Goal: Transaction & Acquisition: Purchase product/service

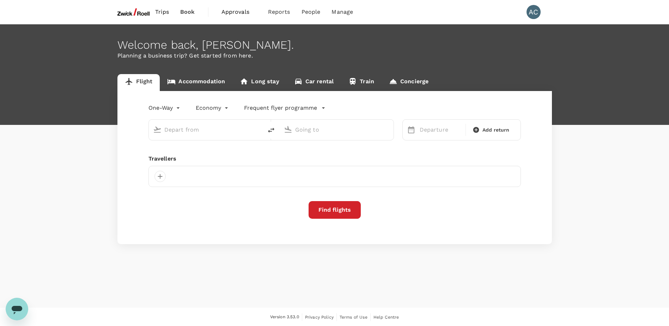
type input "roundtrip"
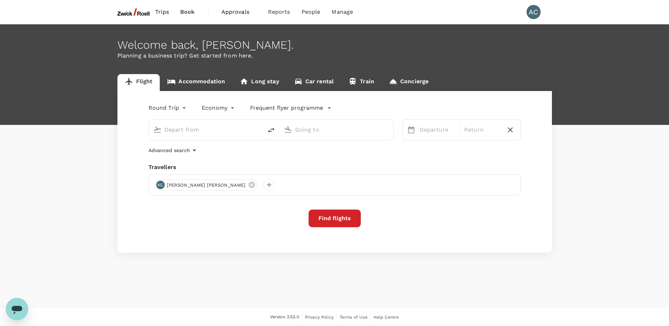
type input "Singapore Changi (SIN)"
click at [329, 132] on input "Penang Intl (PEN)" at bounding box center [337, 129] width 84 height 11
type input "s"
type input "S"
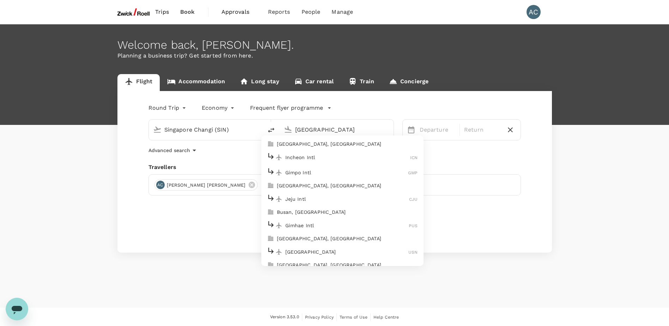
click at [314, 156] on p "Incheon Intl" at bounding box center [347, 157] width 125 height 7
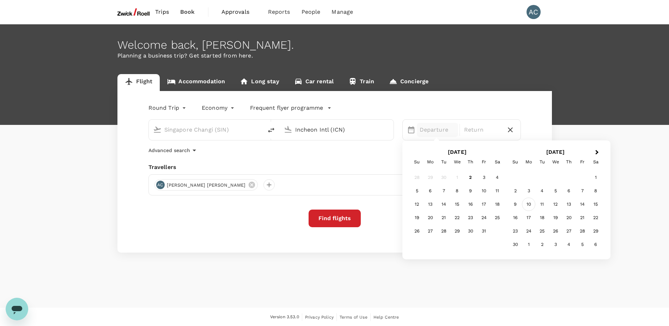
type input "Incheon Intl (ICN)"
click at [527, 207] on div "10" at bounding box center [528, 203] width 13 height 13
click at [483, 206] on div "14" at bounding box center [483, 203] width 13 height 13
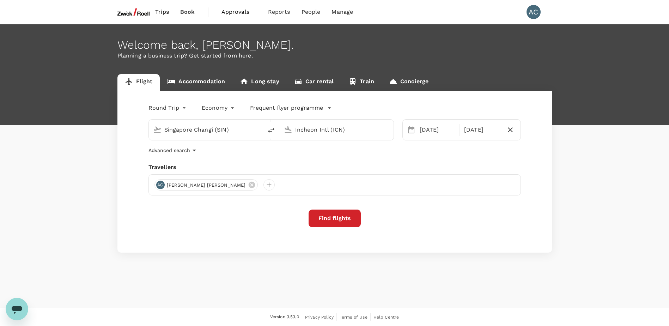
click at [344, 220] on button "Find flights" at bounding box center [335, 218] width 52 height 18
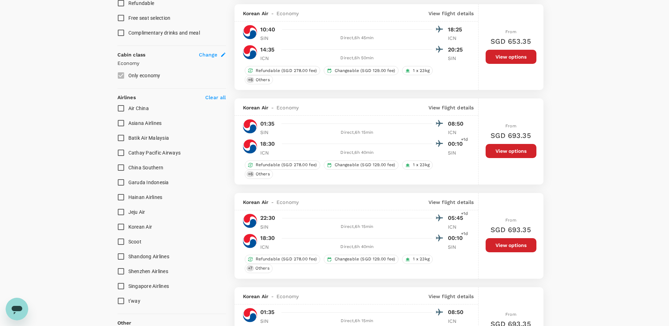
scroll to position [388, 0]
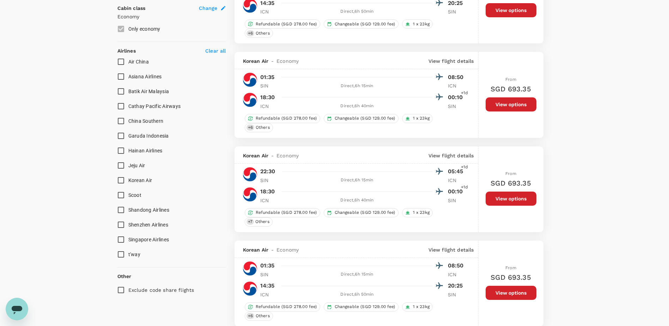
click at [141, 240] on span "Singapore Airlines" at bounding box center [148, 240] width 41 height 6
click at [128, 240] on input "Singapore Airlines" at bounding box center [121, 239] width 15 height 15
checkbox input "true"
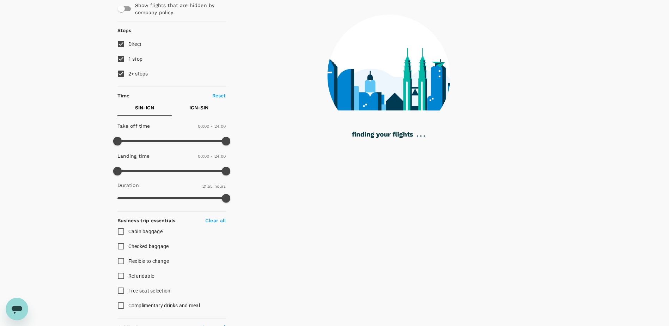
scroll to position [35, 0]
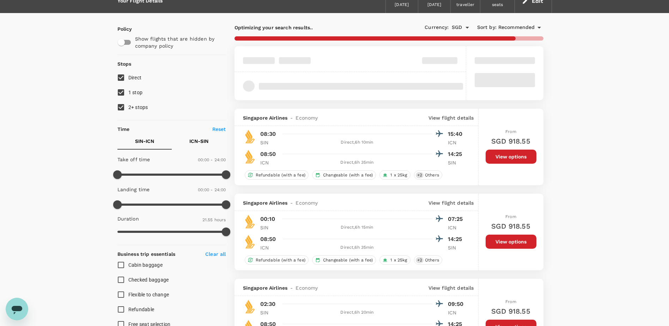
click at [123, 106] on input "2+ stops" at bounding box center [121, 107] width 15 height 15
checkbox input "false"
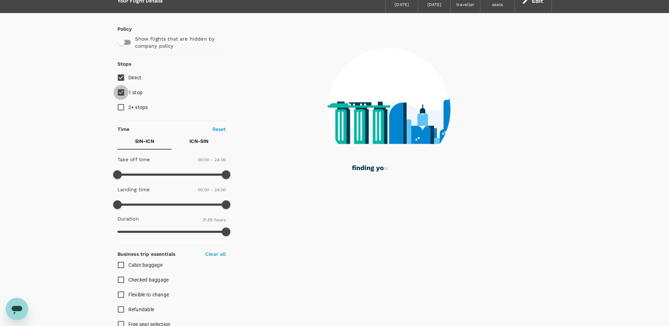
click at [123, 93] on input "1 stop" at bounding box center [121, 92] width 15 height 15
checkbox input "false"
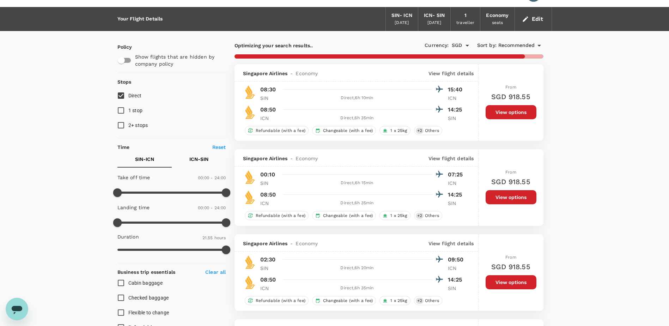
scroll to position [0, 0]
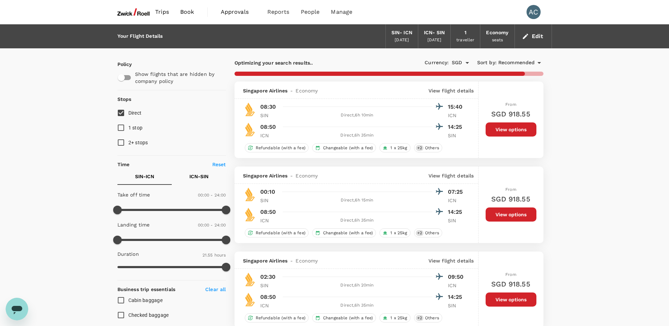
type input "1595"
checkbox input "false"
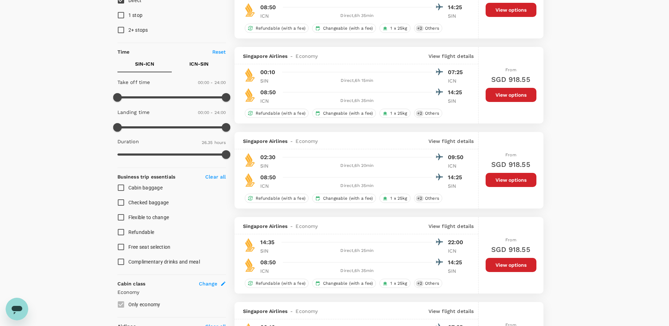
scroll to position [106, 0]
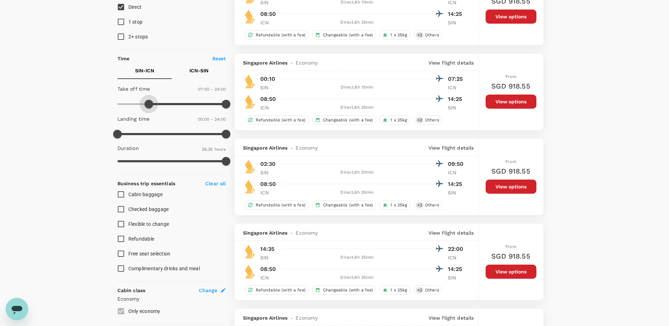
type input "480"
drag, startPoint x: 113, startPoint y: 102, endPoint x: 152, endPoint y: 104, distance: 39.6
click at [152, 104] on span at bounding box center [153, 104] width 8 height 8
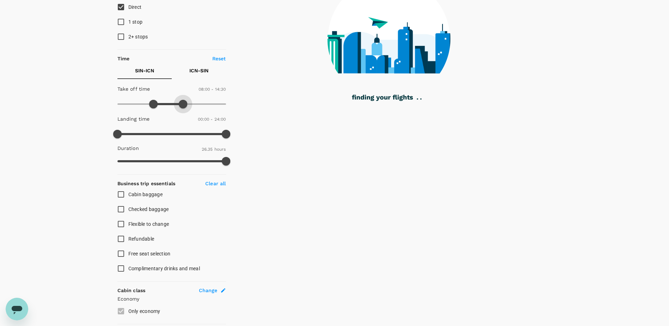
type input "840"
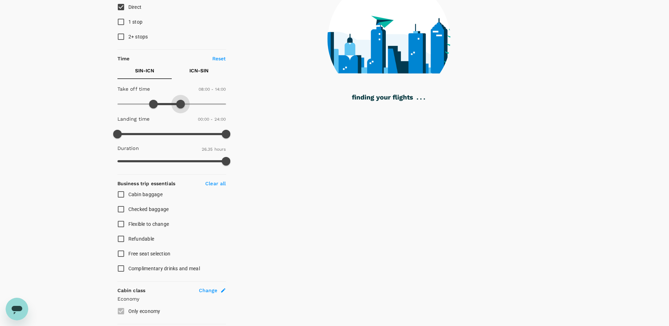
drag, startPoint x: 229, startPoint y: 102, endPoint x: 182, endPoint y: 104, distance: 47.3
click at [182, 104] on span at bounding box center [180, 104] width 8 height 8
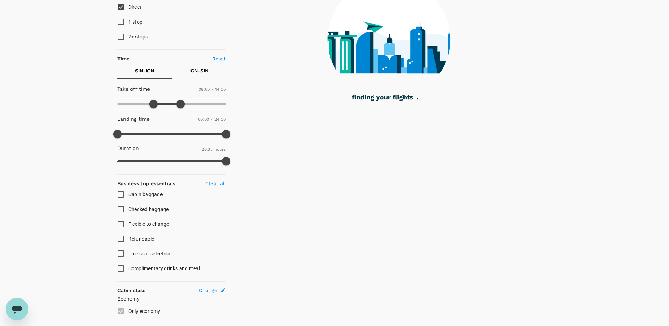
click at [206, 69] on p "ICN - SIN" at bounding box center [198, 70] width 19 height 7
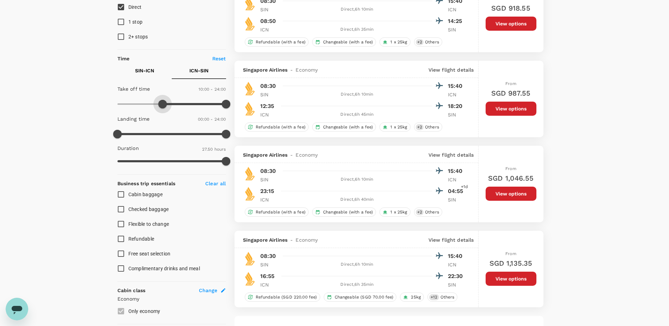
type input "630"
drag, startPoint x: 119, startPoint y: 101, endPoint x: 164, endPoint y: 104, distance: 45.2
click at [164, 104] on span at bounding box center [164, 104] width 8 height 8
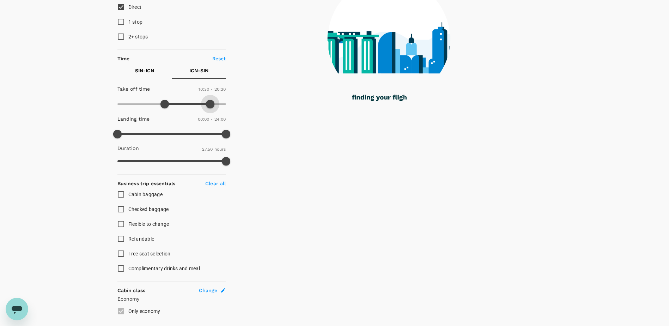
type input "1200"
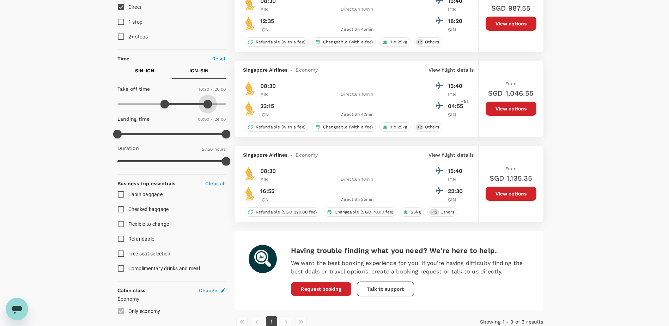
drag, startPoint x: 228, startPoint y: 104, endPoint x: 207, endPoint y: 106, distance: 20.9
click at [207, 106] on span at bounding box center [207, 104] width 8 height 8
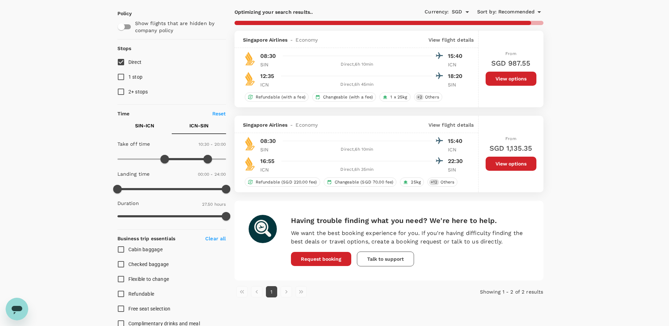
scroll to position [35, 0]
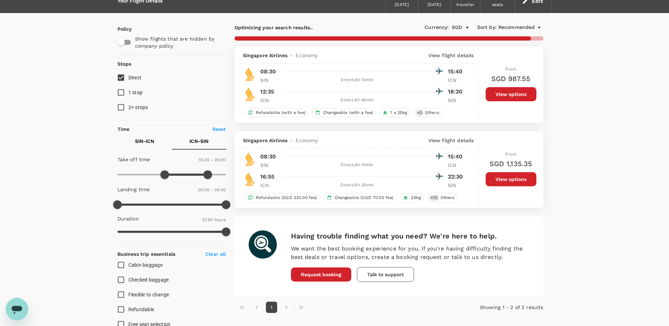
checkbox input "false"
checkbox input "true"
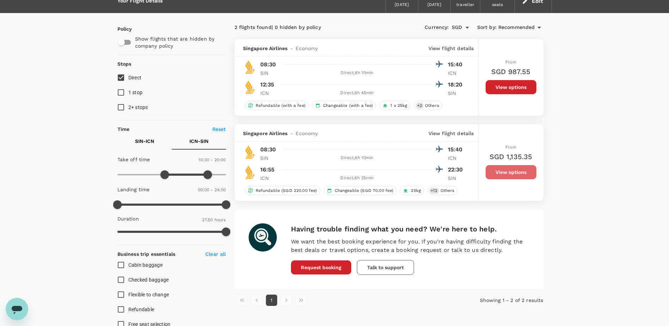
click at [512, 169] on button "View options" at bounding box center [511, 172] width 51 height 14
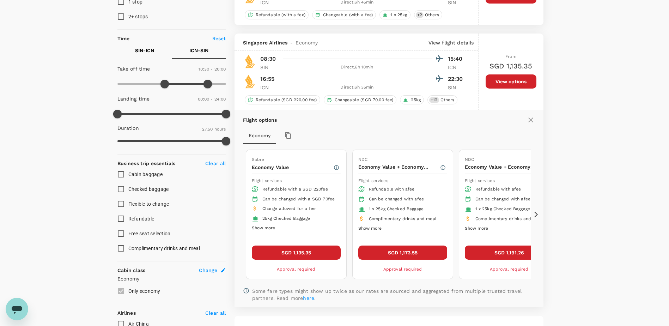
scroll to position [159, 0]
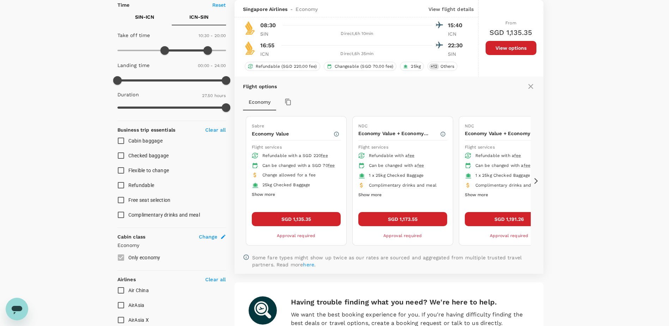
click at [254, 199] on button "Show more" at bounding box center [263, 194] width 23 height 9
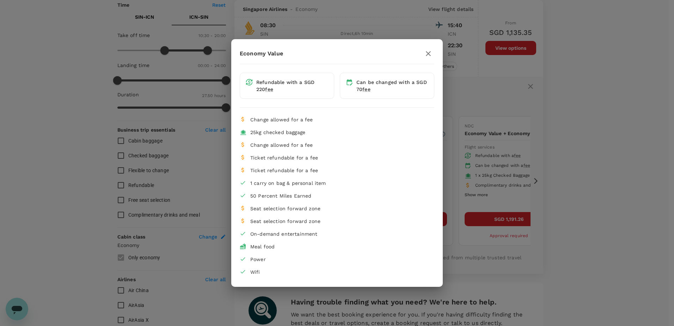
click at [665, 183] on div "Economy Value Refundable with a SGD 220 fee Can be changed with a SGD 70 fee Ch…" at bounding box center [337, 163] width 674 height 326
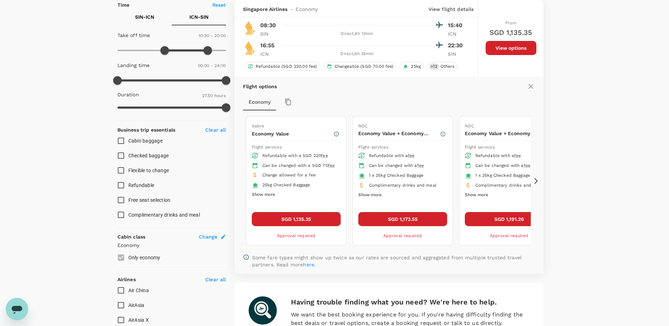
click at [379, 197] on button "Show more" at bounding box center [369, 194] width 23 height 9
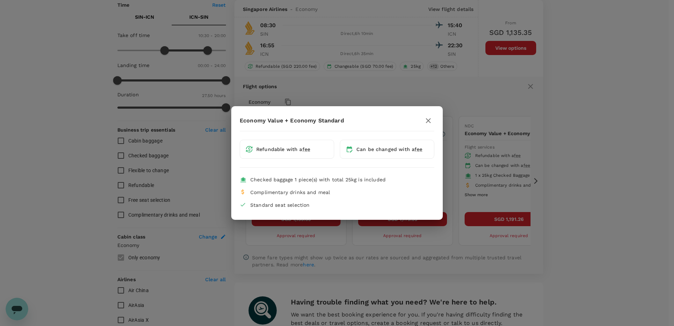
click at [636, 174] on div "Economy Value + Economy Standard Refundable with a fee Can be changed with a fe…" at bounding box center [337, 163] width 674 height 326
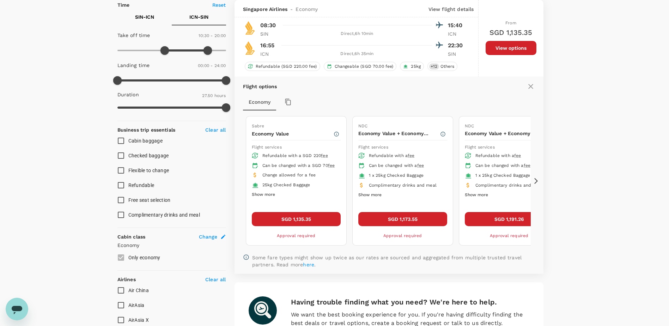
click at [374, 191] on button "Show more" at bounding box center [369, 194] width 23 height 9
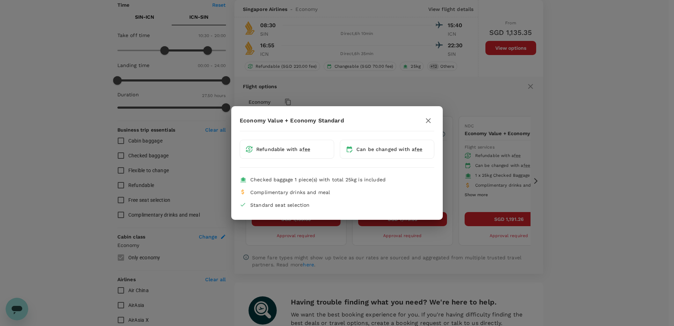
click at [618, 179] on div "Economy Value + Economy Standard Refundable with a fee Can be changed with a fe…" at bounding box center [337, 163] width 674 height 326
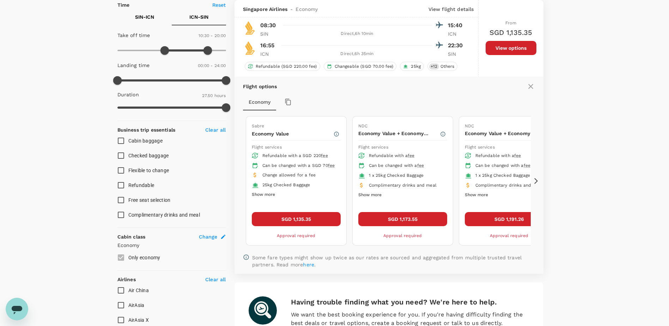
click at [281, 215] on button "SGD 1,135.35" at bounding box center [296, 219] width 89 height 14
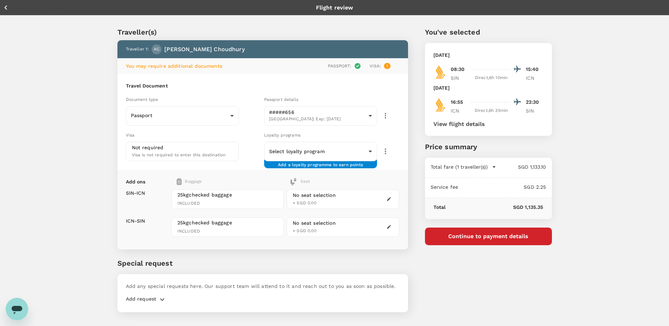
click at [389, 199] on icon "button" at bounding box center [389, 199] width 4 height 4
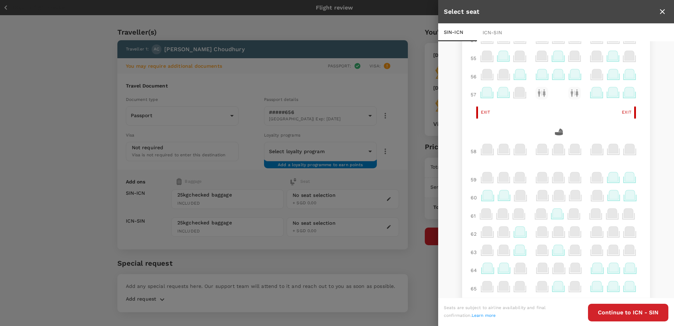
scroll to position [329, 0]
click at [625, 179] on icon at bounding box center [630, 178] width 10 height 9
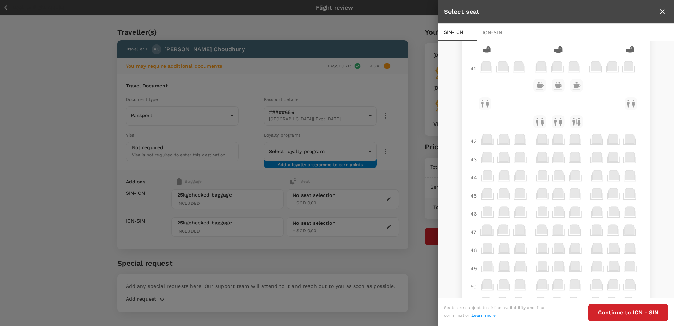
scroll to position [0, 0]
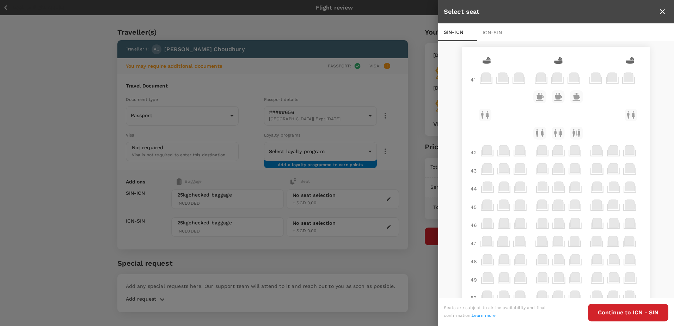
click at [491, 29] on div "ICN - SIN" at bounding box center [496, 33] width 39 height 18
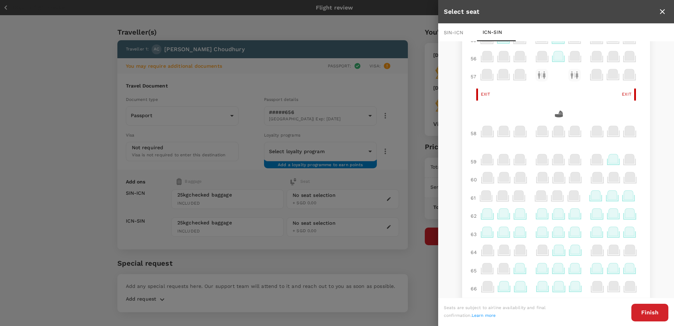
scroll to position [353, 0]
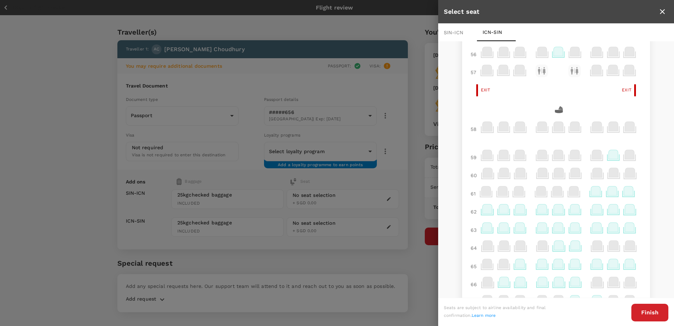
click at [538, 207] on icon at bounding box center [542, 208] width 10 height 9
click at [537, 208] on icon at bounding box center [542, 208] width 10 height 9
click at [617, 193] on p "Select" at bounding box center [622, 193] width 16 height 7
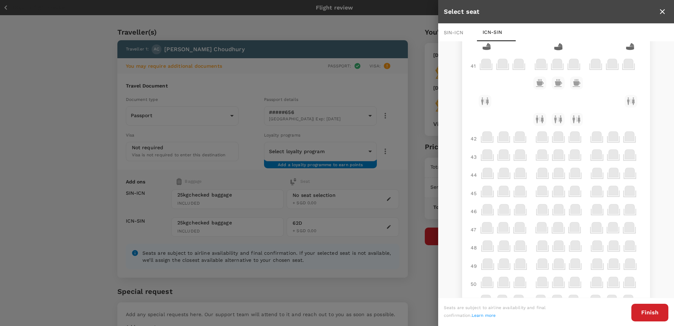
scroll to position [0, 0]
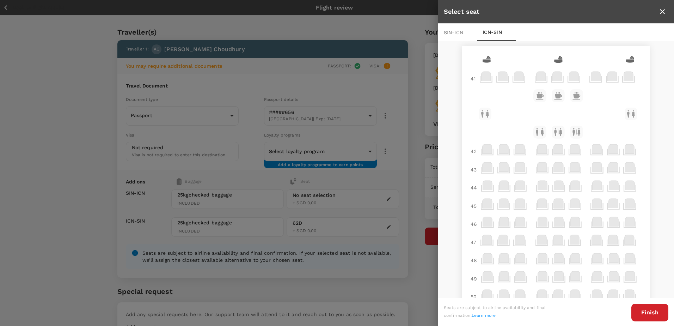
click at [450, 28] on div "SIN - ICN" at bounding box center [457, 33] width 39 height 18
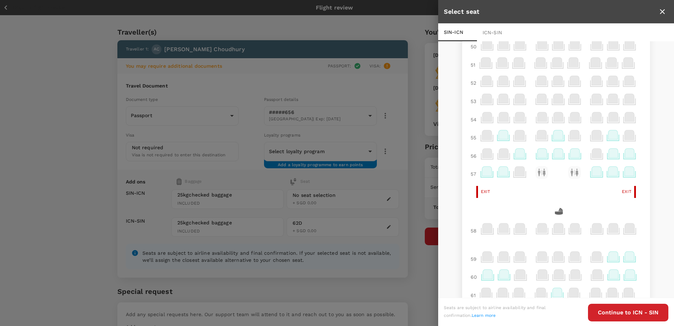
scroll to position [282, 0]
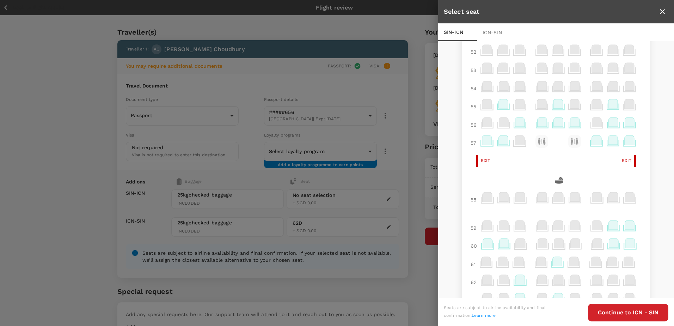
click at [625, 224] on icon at bounding box center [630, 224] width 10 height 9
click at [621, 209] on p "Select" at bounding box center [620, 209] width 16 height 7
click at [642, 313] on button "Continue to ICN - SIN" at bounding box center [628, 313] width 80 height 18
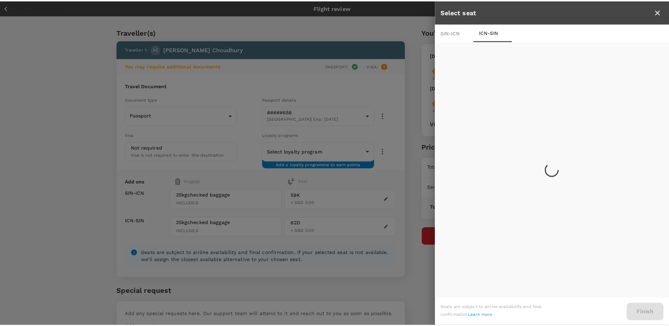
scroll to position [0, 0]
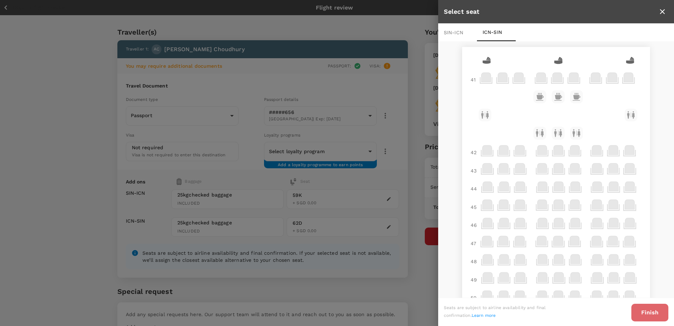
click at [650, 312] on button "Finish" at bounding box center [649, 313] width 37 height 18
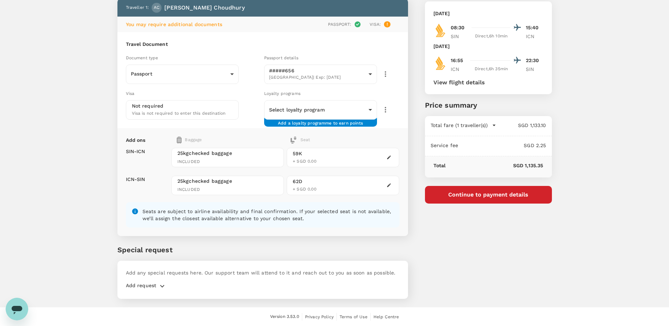
scroll to position [42, 0]
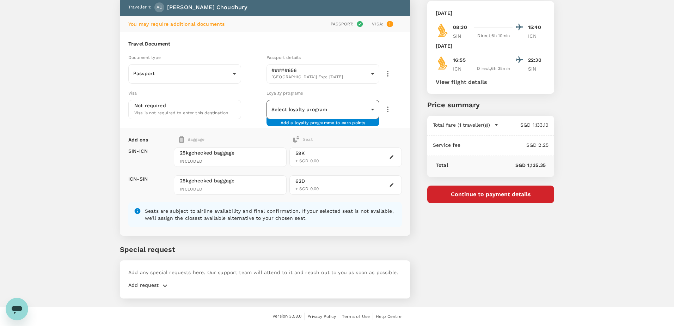
click at [366, 109] on body "Back to flight results Flight review Traveller(s) Traveller 1 : AC [PERSON_NAME…" at bounding box center [337, 142] width 674 height 368
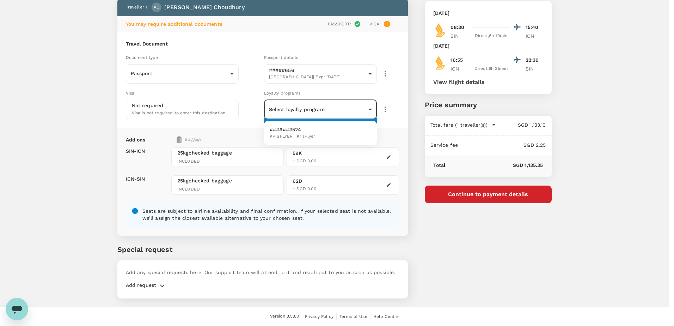
click at [331, 136] on li "#######524 KRISFLYER | KrisFlyer" at bounding box center [320, 133] width 113 height 18
type input "c4de801c-9b5e-405a-90d8-c7863b990c52"
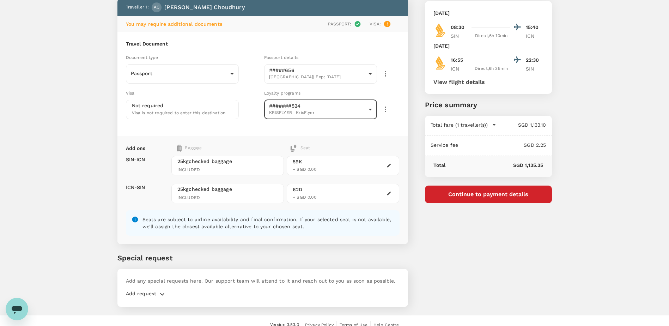
click at [224, 262] on p "Special request" at bounding box center [262, 257] width 291 height 11
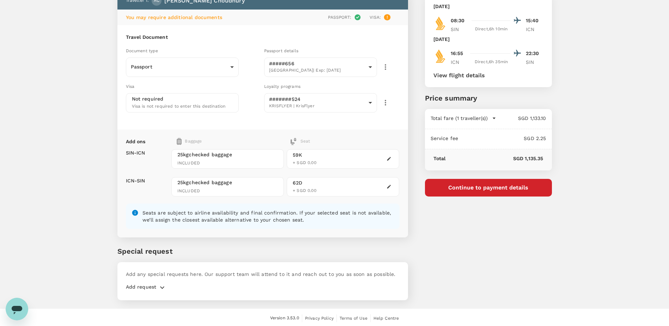
scroll to position [50, 0]
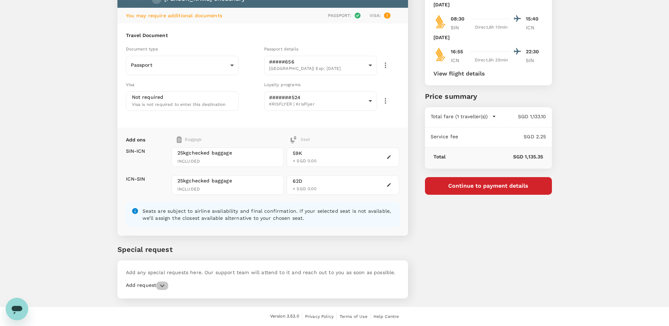
click at [165, 285] on icon "button" at bounding box center [162, 285] width 8 height 8
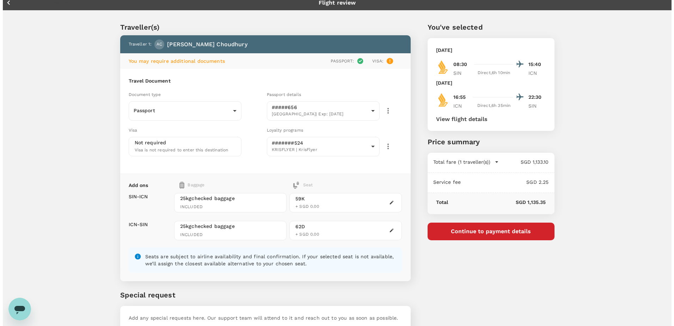
scroll to position [0, 0]
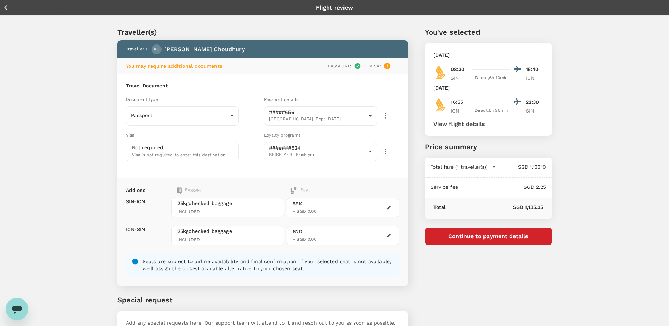
click at [492, 232] on button "Continue to payment details" at bounding box center [488, 236] width 127 height 18
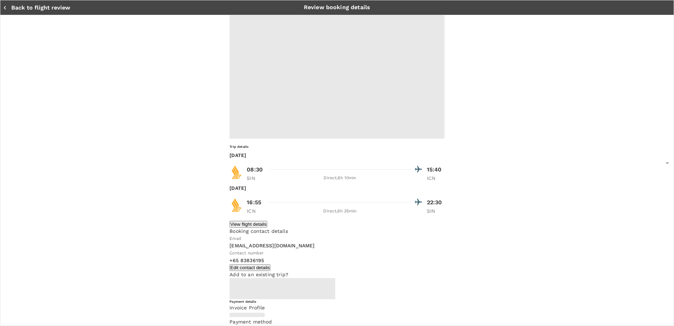
type input "9e599f25-8d49-4e86-a1d1-3dc5a6448a65"
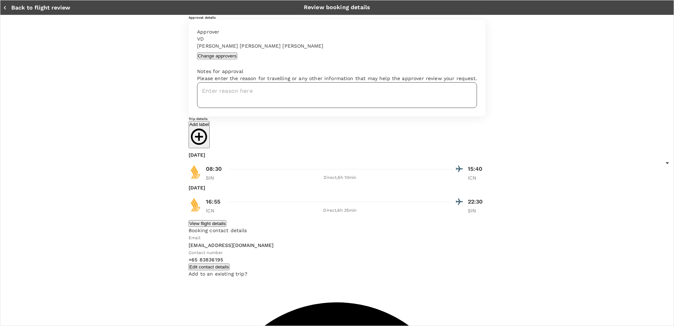
click at [214, 108] on textarea at bounding box center [337, 95] width 280 height 26
type textarea "K"
drag, startPoint x: 203, startPoint y: 126, endPoint x: 241, endPoint y: 129, distance: 37.9
click at [241, 108] on textarea "Korea handover to Ko & team" at bounding box center [337, 95] width 280 height 26
type textarea "K"
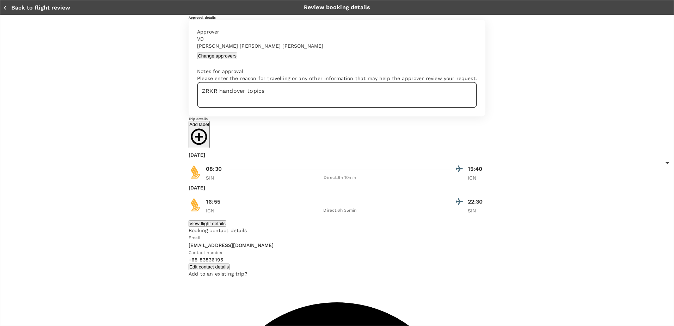
type textarea "ZRKR handover topics"
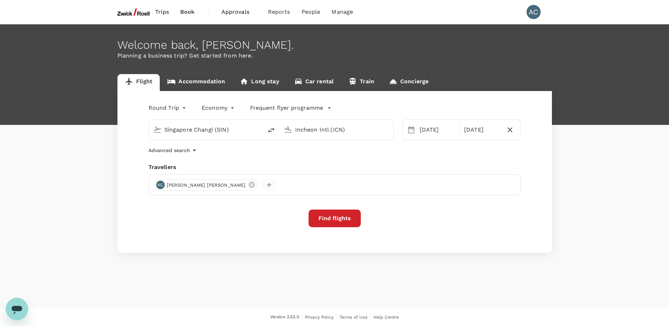
click at [313, 128] on input "Incheon Intl (ICN)" at bounding box center [337, 129] width 84 height 11
click at [312, 153] on div "Tan Son Nhat Intl SGN" at bounding box center [342, 157] width 151 height 11
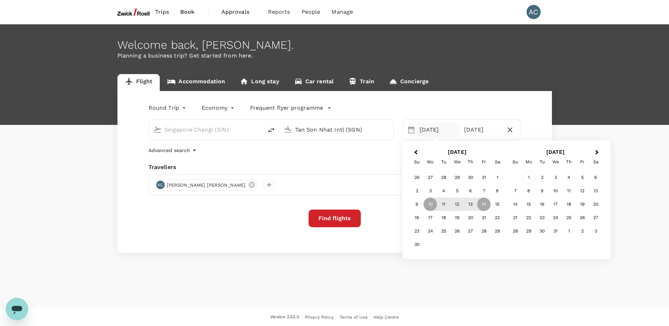
type input "Tan Son Nhat Intl (SGN)"
click at [529, 177] on div "1" at bounding box center [528, 177] width 13 height 13
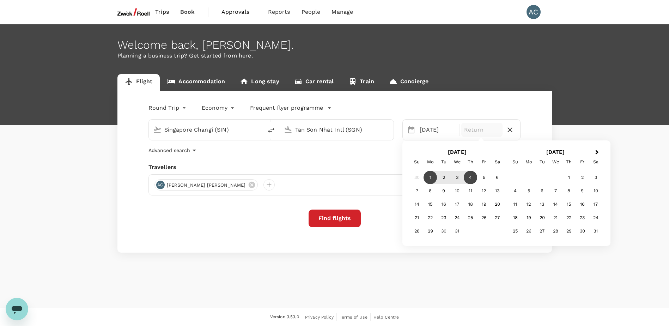
click at [468, 176] on div "4" at bounding box center [470, 177] width 13 height 13
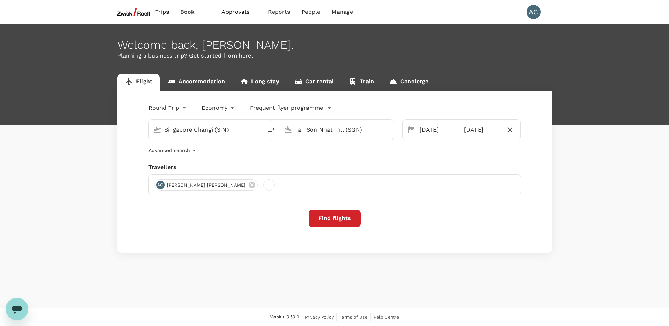
click at [326, 213] on button "Find flights" at bounding box center [335, 218] width 52 height 18
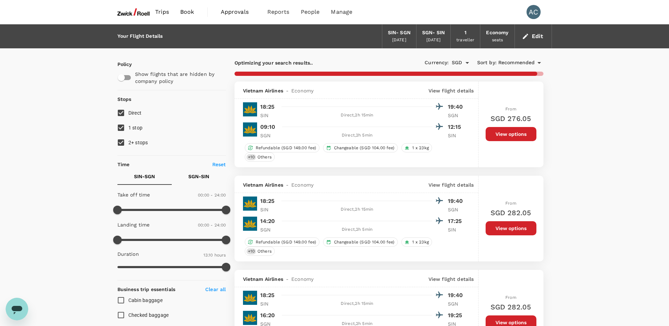
type input "1535"
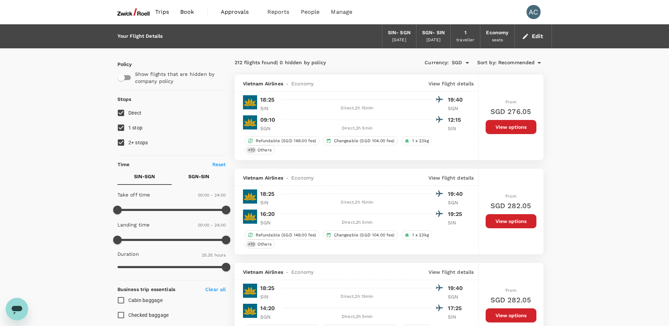
click at [118, 124] on input "1 stop" at bounding box center [121, 127] width 15 height 15
checkbox input "false"
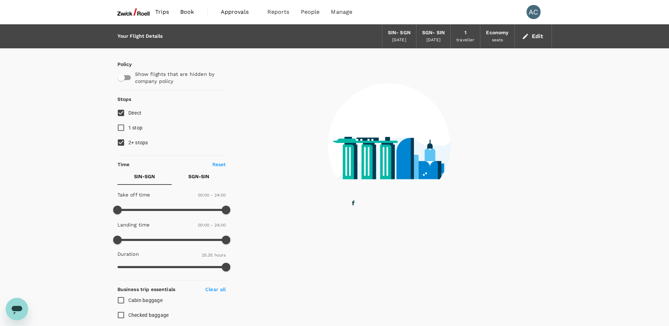
click at [121, 142] on input "2+ stops" at bounding box center [121, 142] width 15 height 15
checkbox input "false"
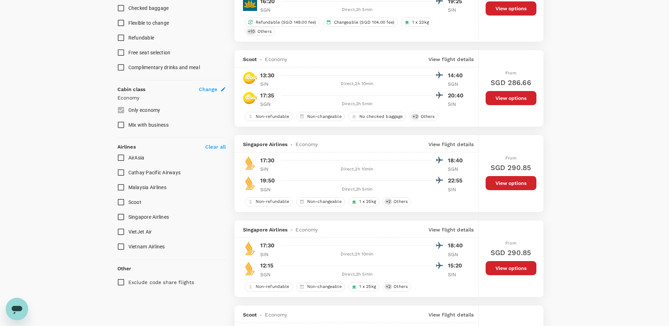
scroll to position [317, 0]
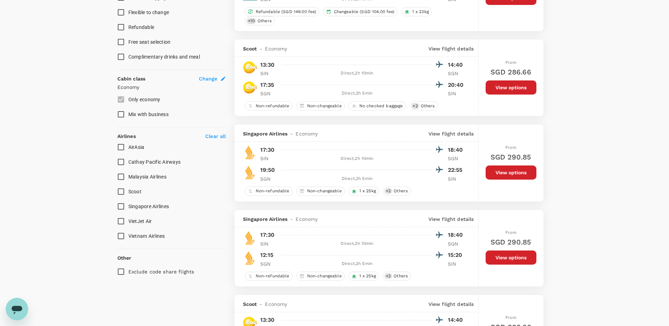
click at [122, 207] on input "Singapore Airlines" at bounding box center [121, 206] width 15 height 15
checkbox input "true"
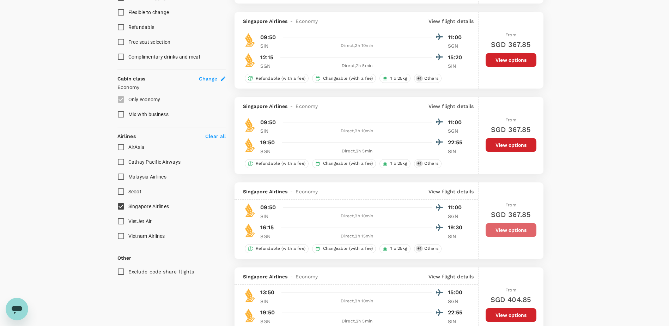
click at [509, 234] on button "View options" at bounding box center [511, 230] width 51 height 14
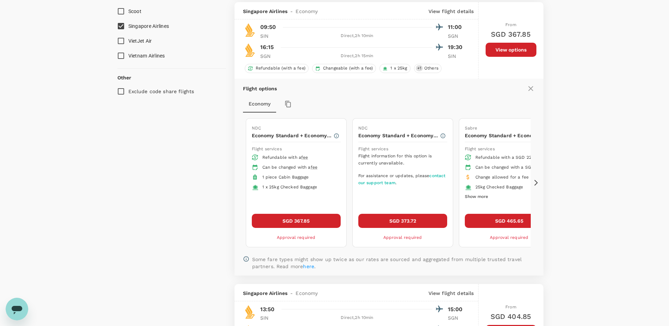
scroll to position [500, 0]
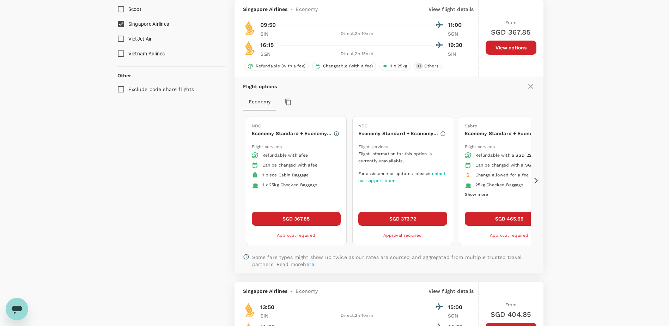
click at [298, 218] on button "SGD 367.85" at bounding box center [296, 219] width 89 height 14
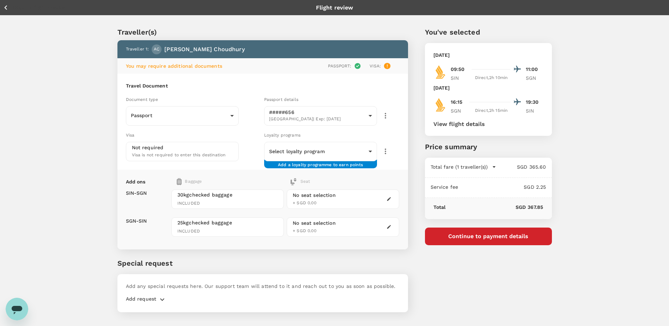
click at [389, 198] on icon "button" at bounding box center [388, 198] width 5 height 5
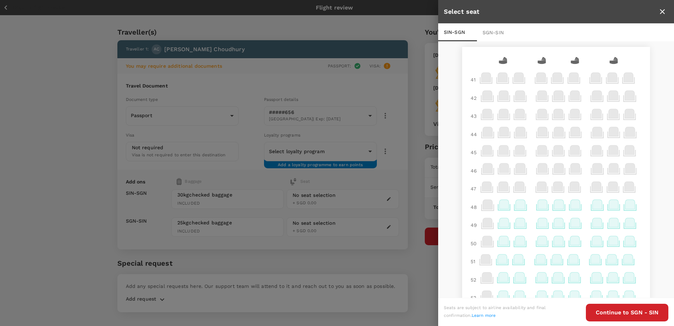
click at [538, 204] on icon at bounding box center [543, 204] width 10 height 9
click at [627, 191] on p "Select" at bounding box center [622, 188] width 16 height 7
click at [387, 225] on div at bounding box center [337, 163] width 674 height 326
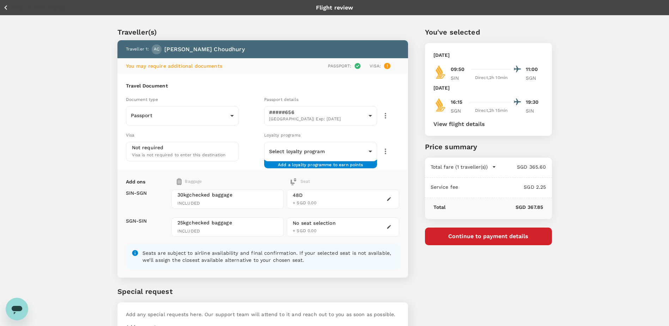
click at [387, 226] on icon "button" at bounding box center [388, 226] width 5 height 5
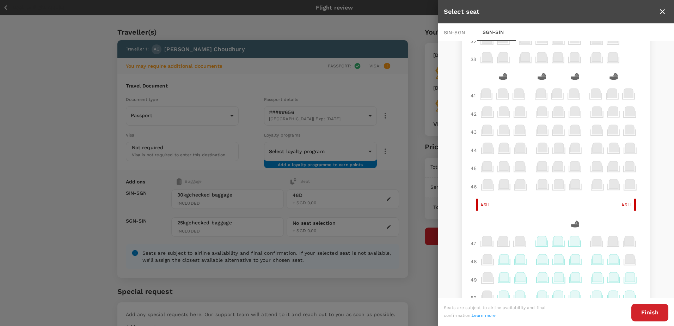
scroll to position [71, 0]
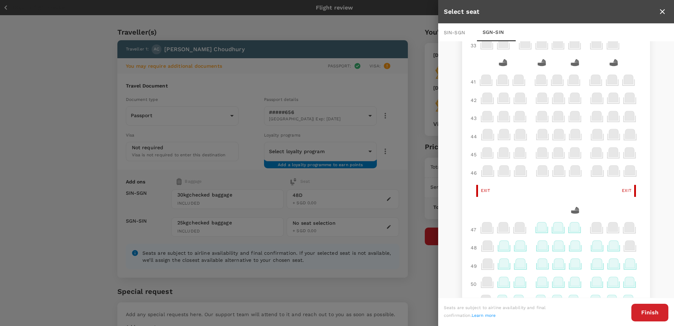
click at [538, 246] on icon at bounding box center [543, 244] width 10 height 9
click at [622, 229] on p "Select" at bounding box center [622, 229] width 16 height 7
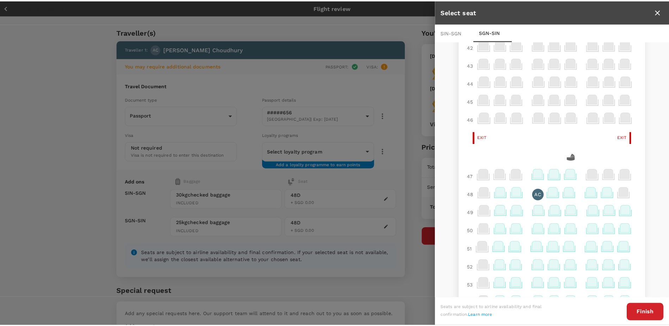
scroll to position [176, 0]
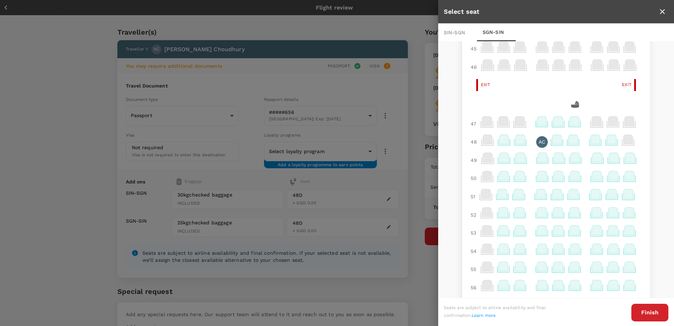
click at [652, 308] on button "Finish" at bounding box center [649, 313] width 37 height 18
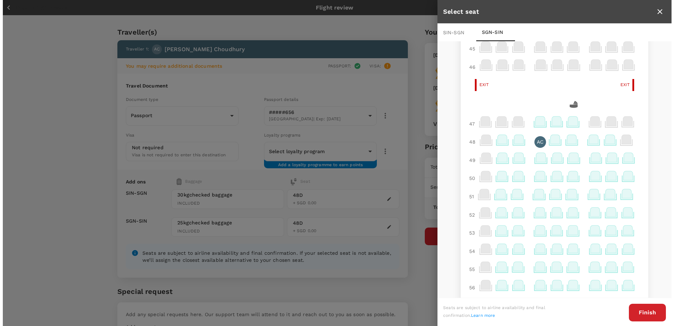
scroll to position [0, 0]
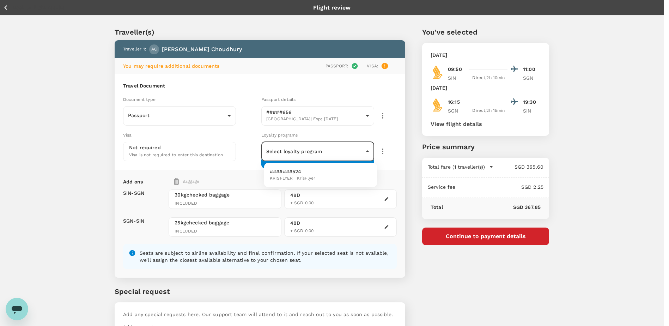
click at [301, 143] on body "Back to flight results Flight review Traveller(s) Traveller 1 : AC Arijit Kumar…" at bounding box center [334, 184] width 669 height 368
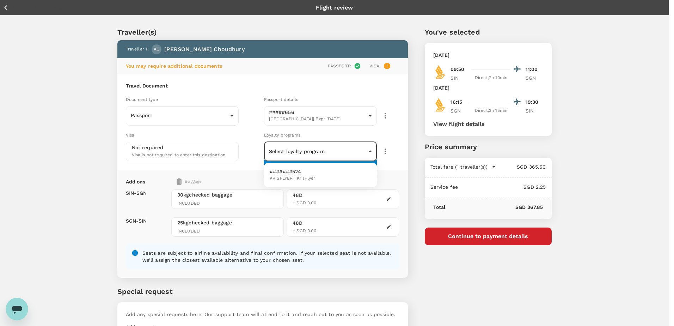
click at [291, 170] on p "#######524" at bounding box center [292, 171] width 45 height 7
type input "c4de801c-9b5e-405a-90d8-c7863b990c52"
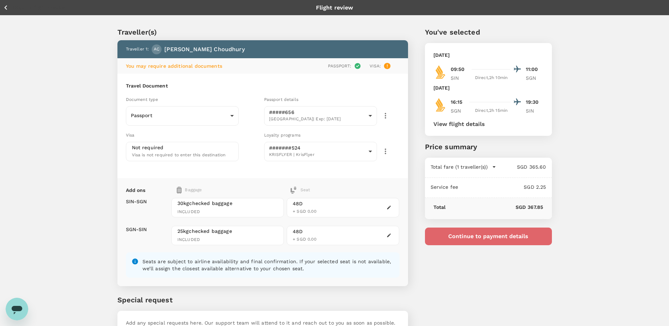
click at [485, 239] on button "Continue to payment details" at bounding box center [488, 236] width 127 height 18
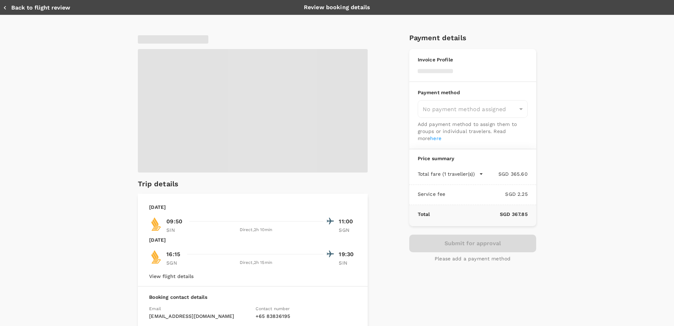
type input "9e599f25-8d49-4e86-a1d1-3dc5a6448a65"
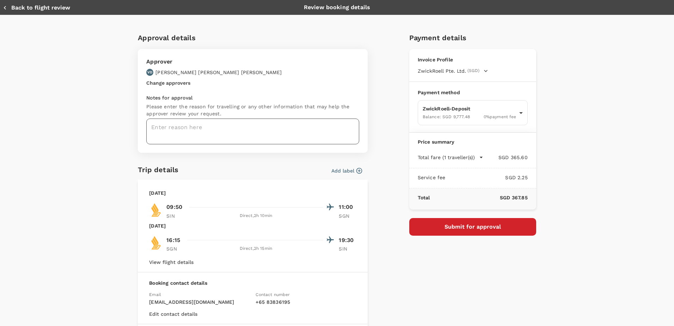
click at [207, 133] on textarea at bounding box center [252, 131] width 213 height 26
type textarea "M"
type textarea "V"
type textarea "P"
click at [236, 127] on textarea "Meeting with Viet An Law/ German Chambers" at bounding box center [252, 131] width 213 height 26
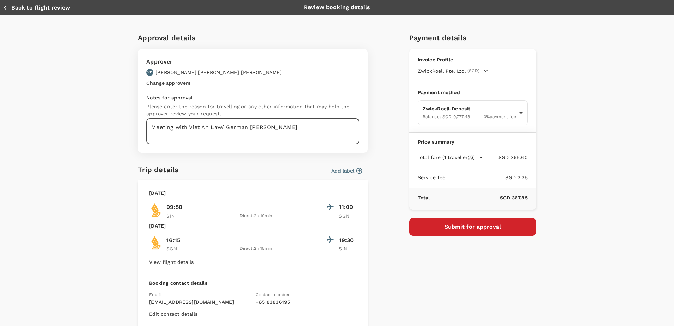
click at [235, 127] on textarea "Meeting with Viet An Law/ German Chambers" at bounding box center [252, 131] width 213 height 26
drag, startPoint x: 225, startPoint y: 127, endPoint x: 279, endPoint y: 127, distance: 54.7
click at [279, 127] on textarea "Meeting with Viet An Law/ German Chambers" at bounding box center [252, 131] width 213 height 26
paste textarea "Björn Koslowski"
click at [296, 128] on textarea "Meeting with Viet An Law/ Björn Koslowski" at bounding box center [252, 131] width 213 height 26
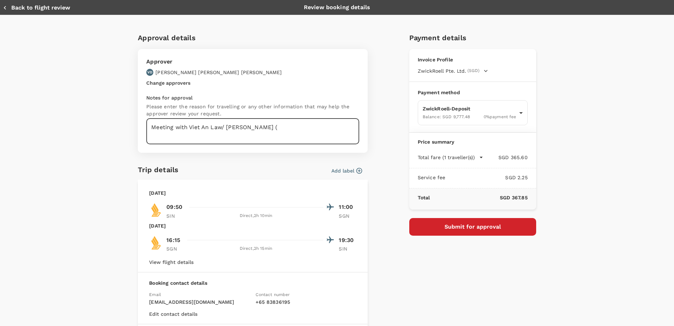
paste textarea "AHK Vietnam"
click at [323, 127] on textarea "Meeting with Viet An Law/ Björn Koslowski (AHK Vietnam) on" at bounding box center [252, 131] width 213 height 26
click at [318, 127] on textarea "Meeting with Viet An Law/ Björn Koslowski (AHK Vietnam) on" at bounding box center [252, 131] width 213 height 26
paste textarea "establishing and operating"
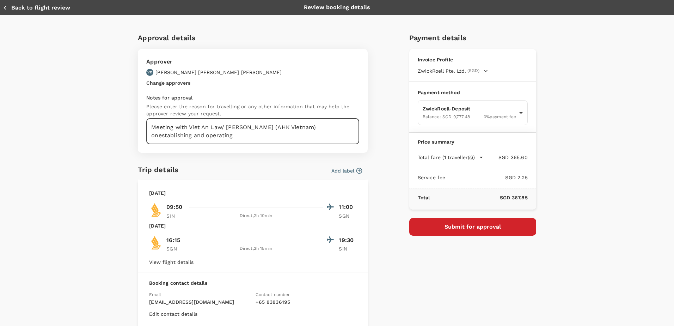
paste textarea "establishing and operating"
click at [148, 127] on textarea "Meeting with Viet An Law/ Björn Koslowski (AHK Vietnam) Preparation of establis…" at bounding box center [252, 131] width 213 height 26
click at [148, 127] on textarea "Kick off meeting with Viet An Law/ Björn Koslowski (AHK Vietnam) Preparation of…" at bounding box center [252, 131] width 213 height 26
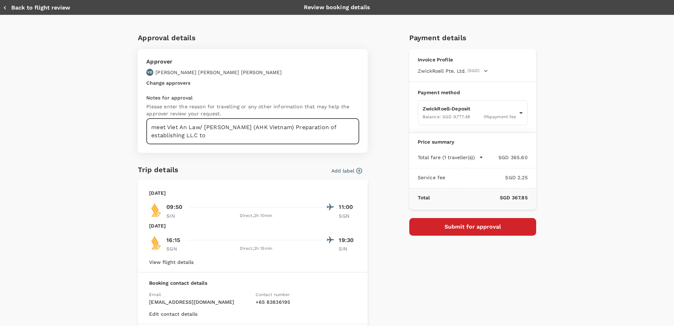
click at [205, 136] on textarea "meet Viet An Law/ Björn Koslowski (AHK Vietnam) Preparation of establishing LLC…" at bounding box center [252, 131] width 213 height 26
click at [194, 135] on textarea "meet Viet An Law/ Björn Koslowski (AHK Vietnam) Preparation of establishing LLC…" at bounding box center [252, 131] width 213 height 26
click at [312, 135] on textarea "meet Viet An Law/ Björn Koslowski (AHK Vietnam) Preparation of establishing LLC…" at bounding box center [252, 131] width 213 height 26
click at [309, 135] on textarea "meet Viet An Law/ Björn Koslowski (AHK Vietnam) Preparation of establishing LLC…" at bounding box center [252, 131] width 213 height 26
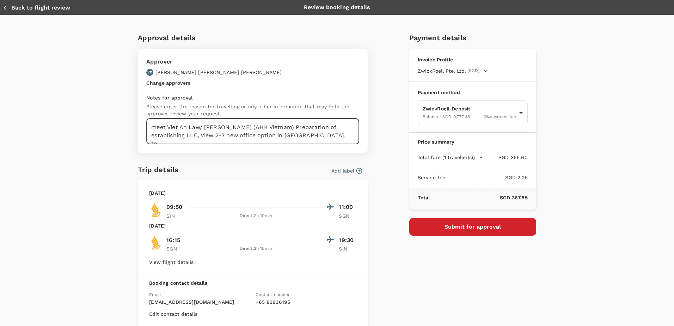
click at [309, 135] on textarea "meet Viet An Law/ Björn Koslowski (AHK Vietnam) Preparation of establishing LLC…" at bounding box center [252, 131] width 213 height 26
click at [307, 133] on textarea "meet Viet An Law/ Björn Koslowski (AHK Vietnam) Preparation of establishing LLC…" at bounding box center [252, 131] width 213 height 26
drag, startPoint x: 171, startPoint y: 127, endPoint x: 153, endPoint y: 128, distance: 18.0
click at [171, 127] on textarea "meet Viet An Law/ Björn Koslowski (AHK Vietnam) Preparation of establishing LLC…" at bounding box center [252, 131] width 213 height 26
click at [147, 128] on textarea "meet Viet An Law/ Björn Koslowski (AHK Vietnam) Preparation of establishing LLC…" at bounding box center [252, 131] width 213 height 26
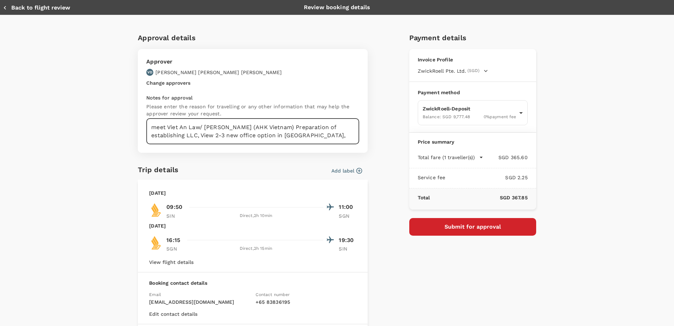
paste textarea "one2030"
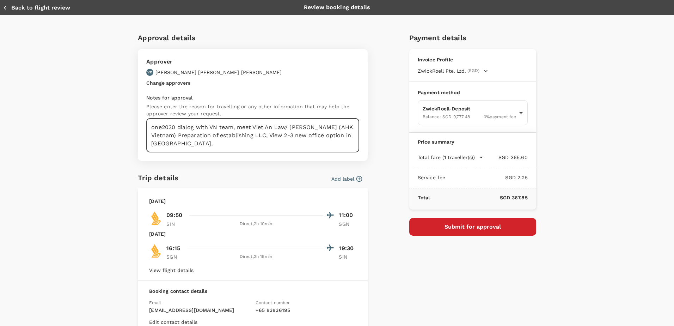
click at [342, 136] on textarea "one2030 dialog with VN team, meet Viet An Law/ Björn Koslowski (AHK Vietnam) Pr…" at bounding box center [252, 135] width 213 height 34
drag, startPoint x: 180, startPoint y: 145, endPoint x: 143, endPoint y: 143, distance: 36.8
click at [143, 143] on div "Approver VD Vinay Ashok Desai Change approvers Notes for approval Please enter …" at bounding box center [253, 105] width 230 height 112
click at [216, 155] on div "Approver VD Vinay Ashok Desai Change approvers Notes for approval Please enter …" at bounding box center [253, 105] width 230 height 112
click at [183, 127] on textarea "one2030 dialog with VN team, meet Viet An Law/ Björn Koslowski (AHK Vietnam) Pr…" at bounding box center [252, 135] width 213 height 34
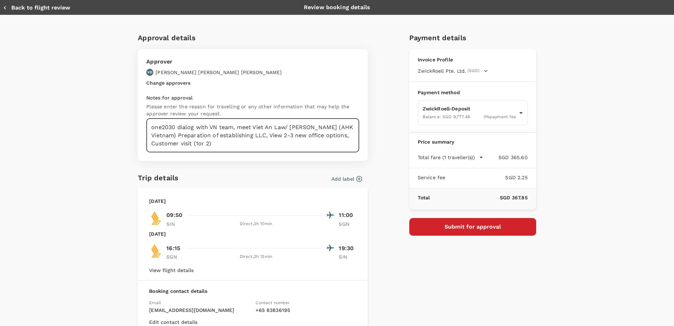
click at [183, 127] on textarea "one2030 dialog with VN team, meet Viet An Law/ Björn Koslowski (AHK Vietnam) Pr…" at bounding box center [252, 135] width 213 height 34
click at [175, 128] on textarea "one2030 plans with VN team, meet Viet An Law/ Björn Koslowski (AHK Vietnam) Pre…" at bounding box center [252, 135] width 213 height 34
click at [306, 127] on textarea "one2030 action plans with VN team, meet Viet An Law/ Björn Koslowski (AHK Vietn…" at bounding box center [252, 135] width 213 height 34
drag, startPoint x: 186, startPoint y: 136, endPoint x: 152, endPoint y: 136, distance: 33.5
click at [152, 136] on textarea "one2030 action plans with VN team, meet Viet An Law/ Björn Koslowski (AHK Vietn…" at bounding box center [252, 135] width 213 height 34
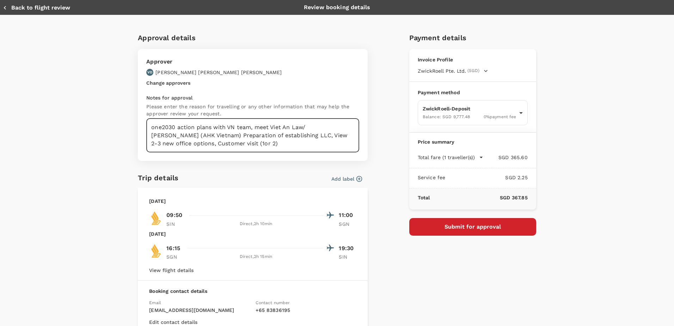
click at [151, 137] on textarea "one2030 action plans with VN team, meet Viet An Law/ Björn Koslowski (AHK Vietn…" at bounding box center [252, 135] width 213 height 34
click at [194, 135] on textarea "one2030 action plans with VN team, meet Viet An Law/ Björn Koslowski of AHK Vie…" at bounding box center [252, 135] width 213 height 34
click at [312, 139] on textarea "one2030 action plans with VN team, meet Viet An Law/ Björn Koslowski of AHK Vie…" at bounding box center [252, 135] width 213 height 34
click at [292, 137] on textarea "one2030 action plans with VN team, meet Viet An Law/ Björn Koslowski of AHK Vie…" at bounding box center [252, 135] width 213 height 34
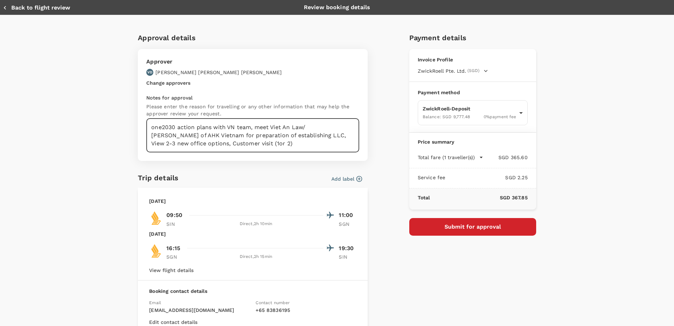
click at [302, 134] on textarea "one2030 action plans with VN team, meet Viet An Law/ Björn Koslowski of AHK Vie…" at bounding box center [252, 135] width 213 height 34
click at [306, 134] on textarea "one2030 action plans with VN team, meet Viet An Law/ Björn Koslowski of AHK Vie…" at bounding box center [252, 135] width 213 height 34
click at [298, 135] on textarea "one2030 action plans with VN team, meet Viet An Law/ Björn Koslowski of AHK Vie…" at bounding box center [252, 135] width 213 height 34
click at [187, 143] on textarea "one2030 action plans with VN team, meet Viet An Law/ Björn Koslowski of AHK Vie…" at bounding box center [252, 135] width 213 height 34
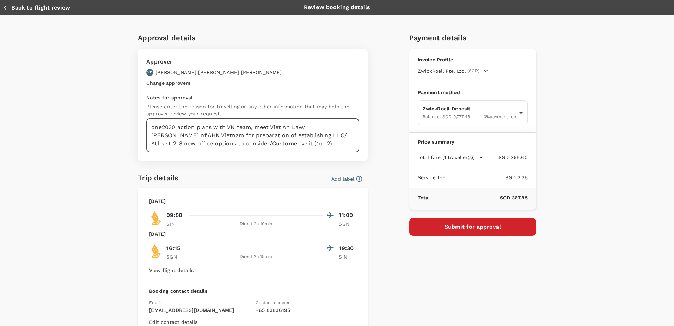
drag, startPoint x: 288, startPoint y: 145, endPoint x: 139, endPoint y: 128, distance: 150.1
click at [139, 128] on div "Approver VD Vinay Ashok Desai Change approvers Notes for approval Please enter …" at bounding box center [253, 105] width 230 height 112
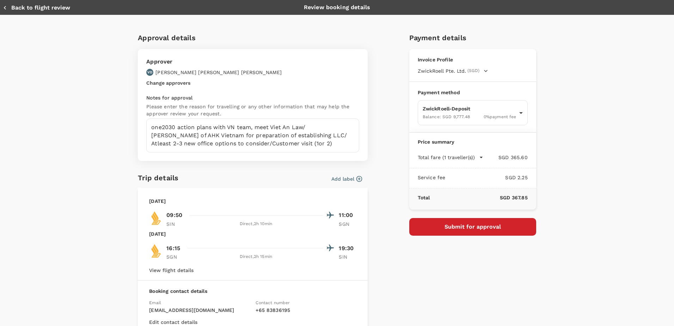
click at [58, 144] on div "Approval details Approver VD Vinay Ashok Desai Change approvers Notes for appro…" at bounding box center [337, 217] width 674 height 405
click at [181, 127] on textarea "one2030 action plans with VN team, meet Viet An Law/ Björn Koslowski of AHK Vie…" at bounding box center [252, 135] width 213 height 34
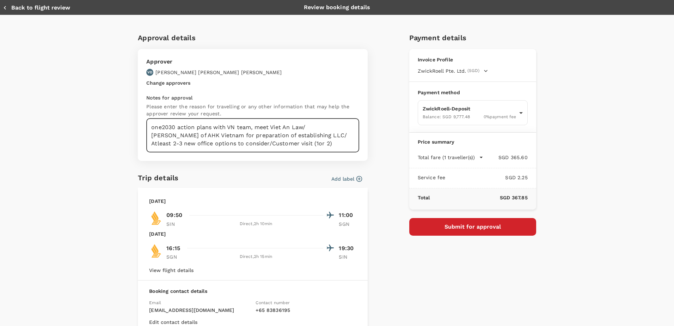
click at [181, 127] on textarea "one2030 action plans with VN team, meet Viet An Law/ Björn Koslowski of AHK Vie…" at bounding box center [252, 135] width 213 height 34
click at [148, 126] on textarea "one2030 action plans with VN team, meet Viet An Law/ Björn Koslowski of AHK Vie…" at bounding box center [252, 135] width 213 height 34
click at [284, 124] on textarea "Team meeting (VN) on one2030 action plans with VN team, meet Viet An Law/ Björn…" at bounding box center [252, 135] width 213 height 34
click at [282, 126] on textarea "Team meeting (VN) on one2030 action plans with VN team, meet Viet An Law/ Björn…" at bounding box center [252, 135] width 213 height 34
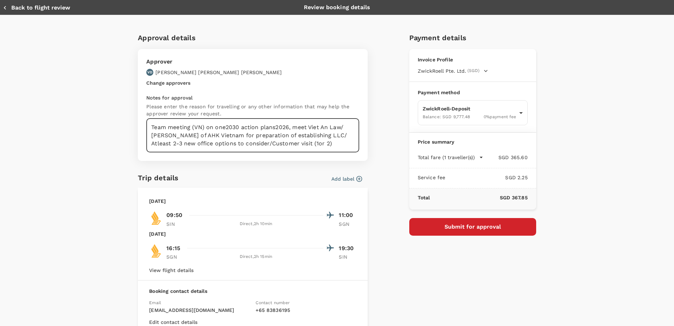
click at [273, 127] on textarea "Team meeting (VN) on one2030 action plans2026, meet Viet An Law/ Björn Koslowsk…" at bounding box center [252, 135] width 213 height 34
click at [274, 136] on textarea "Team meeting (VN) on one2030 action plans 2026, meet Viet An Law/ Björn Koslows…" at bounding box center [252, 135] width 213 height 34
click at [311, 145] on textarea "Team meeting (VN) on one2030 action plans 2026, meet Viet An Law/ Björn Koslows…" at bounding box center [252, 135] width 213 height 34
click at [306, 143] on textarea "Team meeting (VN) on one2030 action plans 2026, meet Viet An Law/ Björn Koslows…" at bounding box center [252, 135] width 213 height 34
drag, startPoint x: 328, startPoint y: 142, endPoint x: 263, endPoint y: 144, distance: 64.2
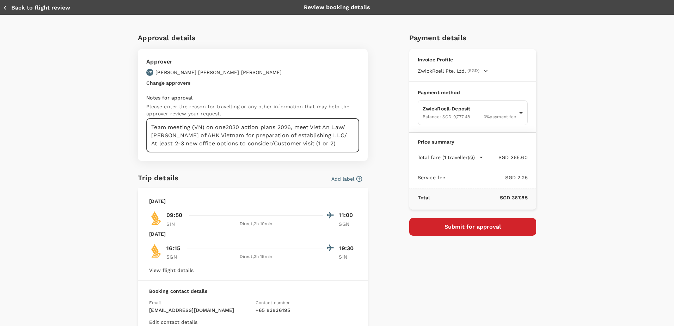
click at [263, 144] on textarea "Team meeting (VN) on one2030 action plans 2026, meet Viet An Law/ Björn Koslows…" at bounding box center [252, 135] width 213 height 34
type textarea "Team meeting (VN) on one2030 action plans 2026, meet Viet An Law/ Björn Koslows…"
click at [444, 271] on div "Payment details Invoice Profile ZwickRoell Pte. Ltd. (SGD) Business registratio…" at bounding box center [470, 206] width 133 height 361
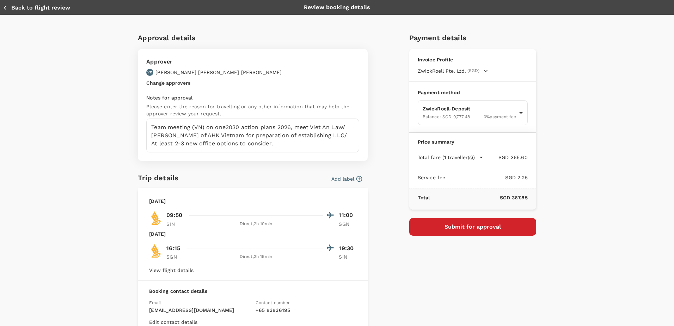
click at [467, 228] on button "Submit for approval" at bounding box center [472, 227] width 127 height 18
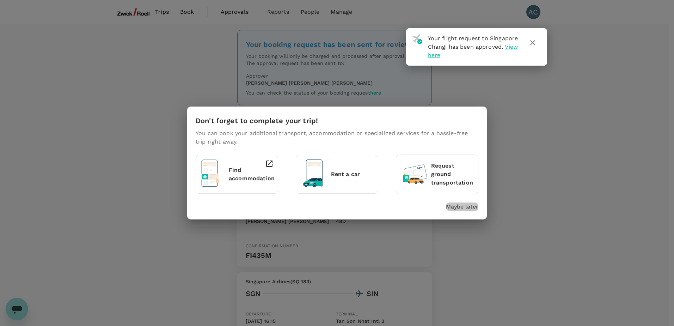
click at [465, 207] on p "Maybe later" at bounding box center [462, 206] width 32 height 8
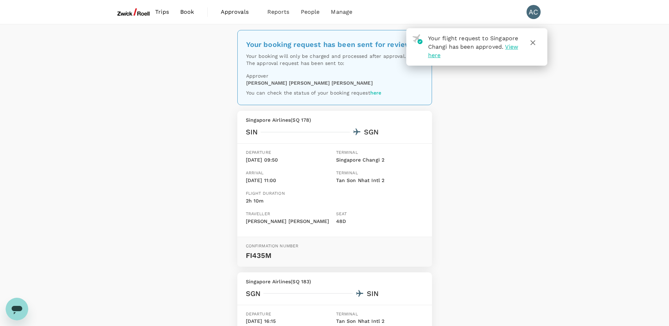
click at [536, 40] on icon "button" at bounding box center [533, 42] width 8 height 8
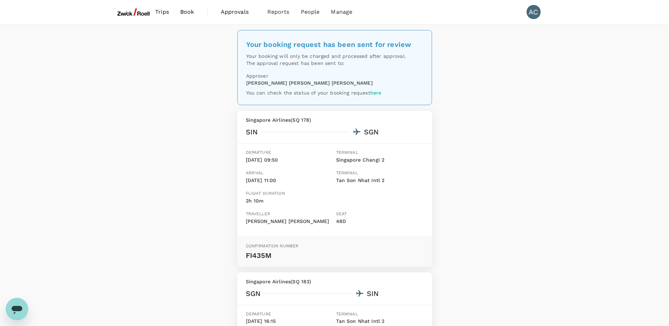
click at [239, 10] on span "Approvals" at bounding box center [238, 12] width 35 height 8
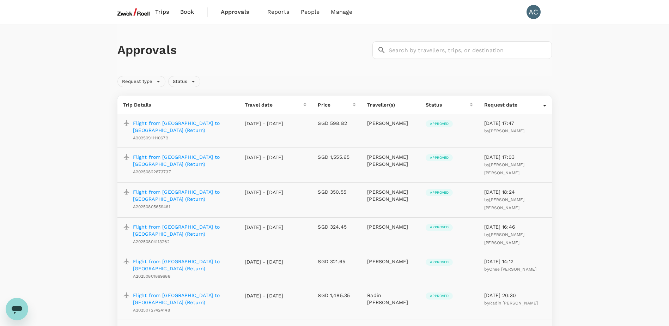
click at [187, 12] on span "Book" at bounding box center [187, 12] width 14 height 8
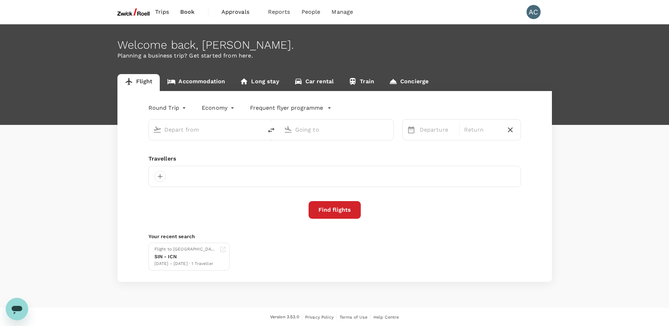
type input "Singapore Changi (SIN)"
type input "Tan Son Nhat Intl (SGN)"
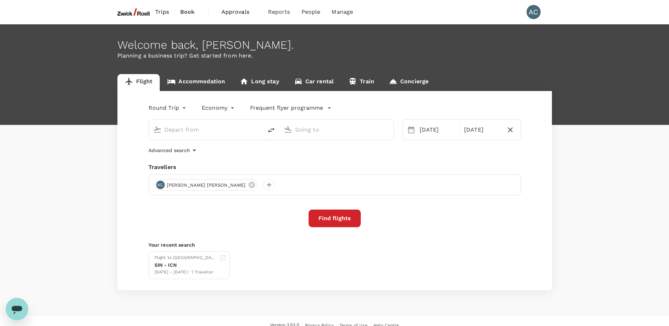
type input "Singapore Changi (SIN)"
type input "Tan Son Nhat Intl (SGN)"
click at [164, 10] on span "Trips" at bounding box center [162, 12] width 14 height 8
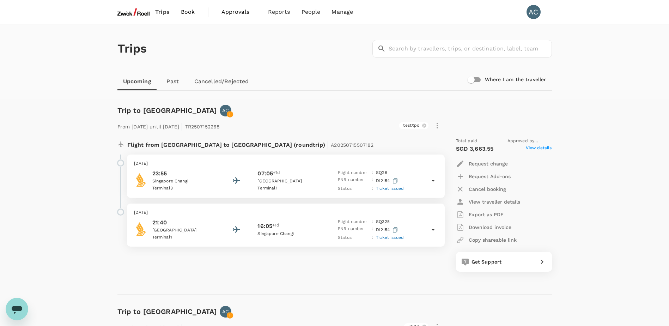
click at [238, 114] on div "From 07 Oct 2025 until 15 Oct 2025 | TR2507152268 testXpo Flight from Singapore…" at bounding box center [329, 194] width 446 height 178
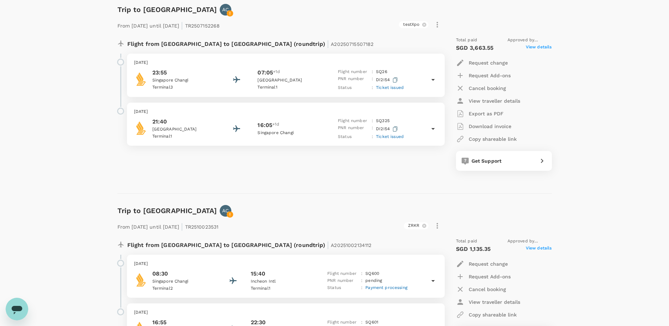
scroll to position [97, 0]
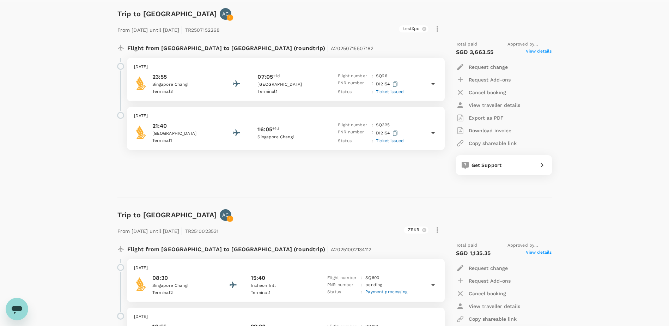
click at [18, 180] on div "Trips ​ ​ Upcoming Past Cancelled/Rejected Where I am the traveller Trip to Fra…" at bounding box center [334, 258] width 669 height 661
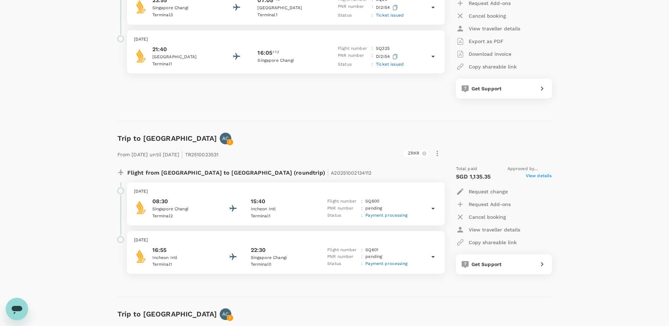
scroll to position [167, 0]
